Goal: Information Seeking & Learning: Find specific page/section

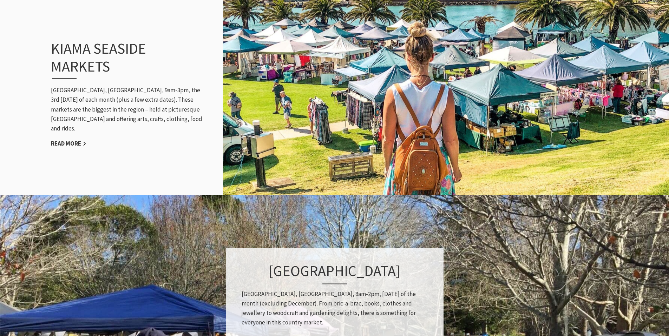
scroll to position [725, 0]
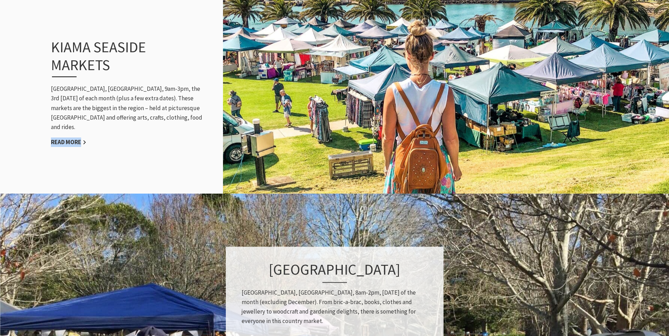
click at [106, 140] on div "Kiama Seaside Markets [GEOGRAPHIC_DATA], [GEOGRAPHIC_DATA], 9am-3pm, the 3rd [D…" at bounding box center [128, 92] width 168 height 137
click at [121, 147] on div "Kiama Seaside Markets [GEOGRAPHIC_DATA], [GEOGRAPHIC_DATA], 9am-3pm, the 3rd [D…" at bounding box center [128, 92] width 168 height 137
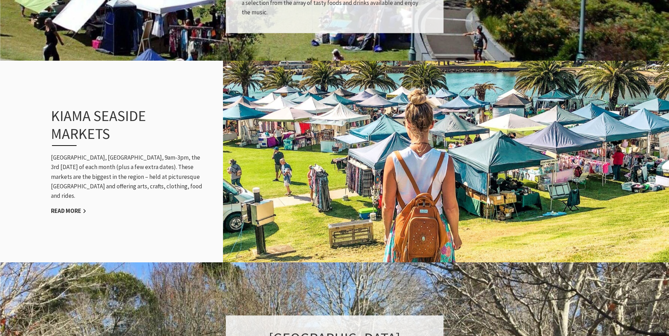
scroll to position [656, 0]
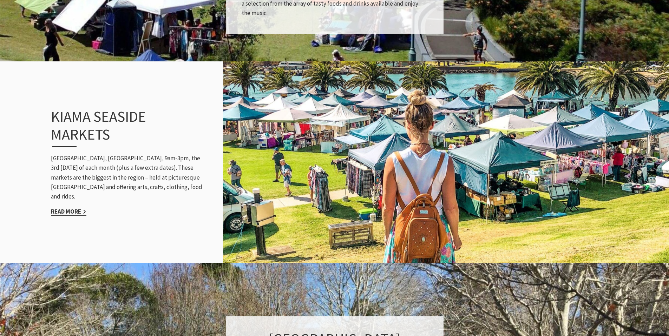
click at [63, 208] on link "Read More" at bounding box center [68, 212] width 35 height 8
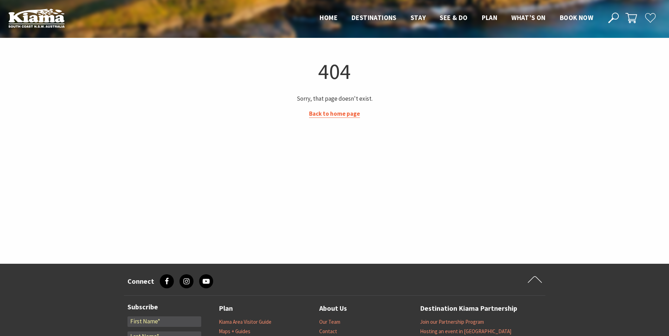
click at [326, 117] on link "Back to home page" at bounding box center [334, 114] width 51 height 8
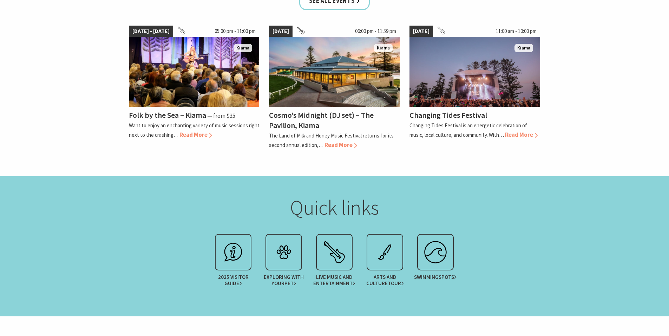
scroll to position [658, 0]
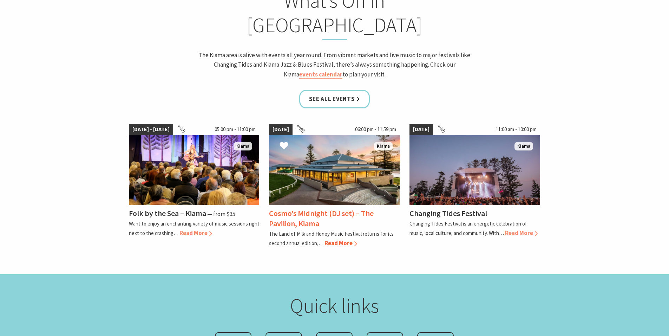
click at [326, 208] on h4 "Cosmo’s Midnight (DJ set) – The Pavilion, Kiama" at bounding box center [321, 218] width 105 height 20
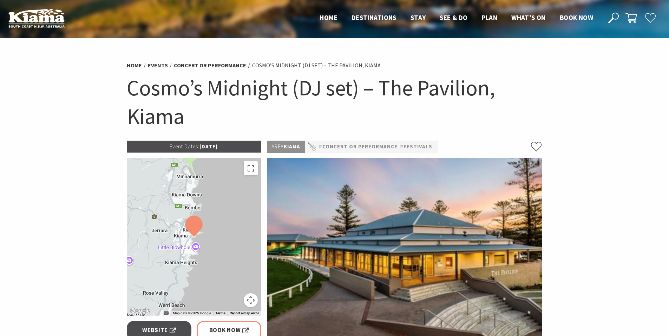
click at [613, 19] on use at bounding box center [613, 18] width 11 height 11
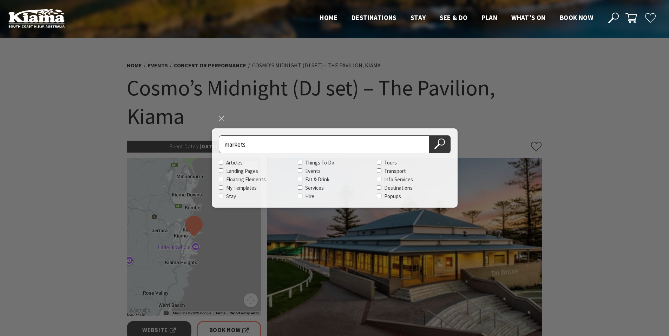
type input "markets"
click at [429, 135] on button "Search Now" at bounding box center [439, 144] width 21 height 18
click at [437, 146] on icon at bounding box center [439, 144] width 11 height 11
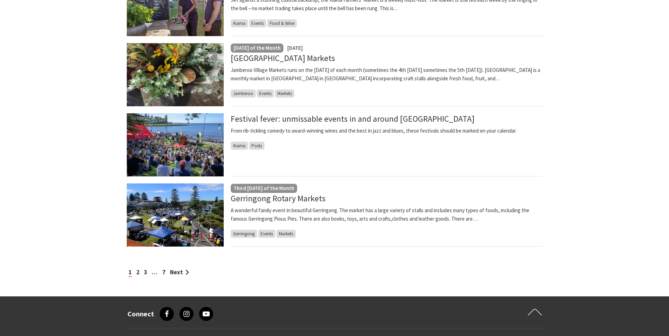
scroll to position [523, 0]
